Goal: Check status: Check status

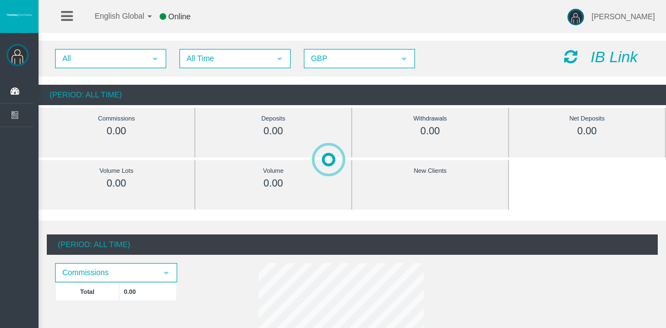
click at [199, 48] on div "All select All Time select 5 GBP select GBP IB Link" at bounding box center [353, 59] width 628 height 36
click at [201, 55] on span "All Time" at bounding box center [225, 58] width 89 height 17
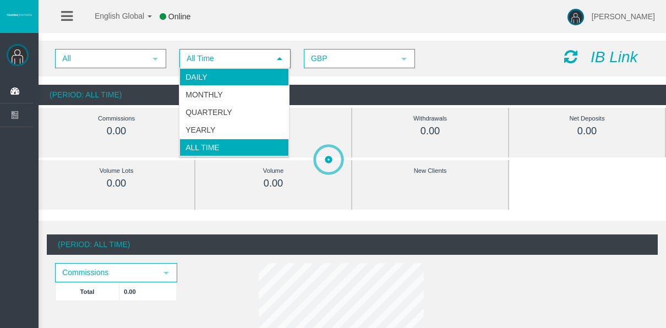
click at [203, 72] on li "Daily" at bounding box center [234, 77] width 110 height 18
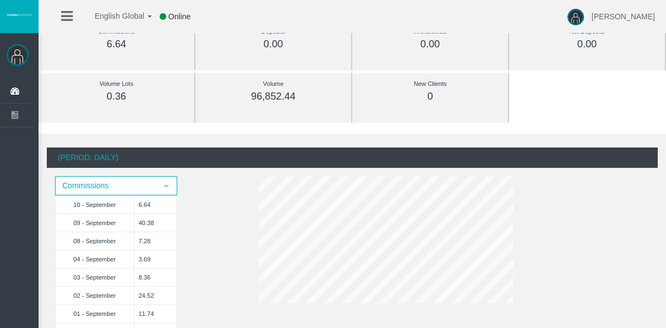
scroll to position [110, 0]
